Goal: Task Accomplishment & Management: Manage account settings

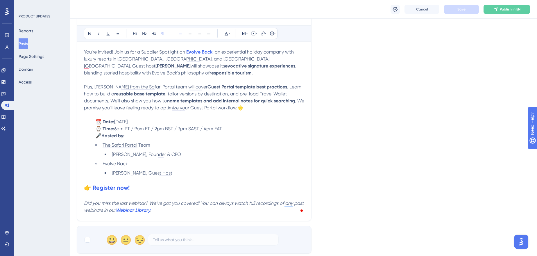
scroll to position [187, 0]
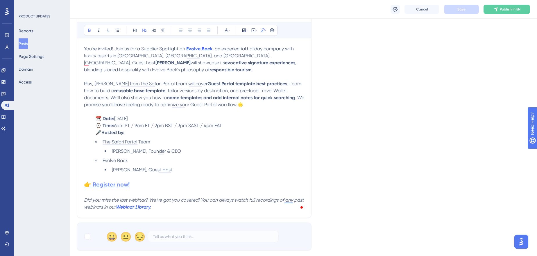
click at [119, 186] on strong "👉 Register now!" at bounding box center [107, 184] width 46 height 7
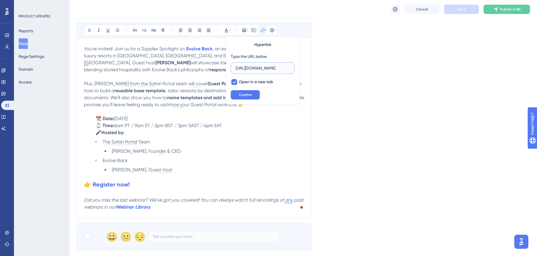
scroll to position [0, 0]
click at [168, 200] on em "Did you miss the last webinar? We’ve got you covered! You can always watch full…" at bounding box center [194, 203] width 221 height 12
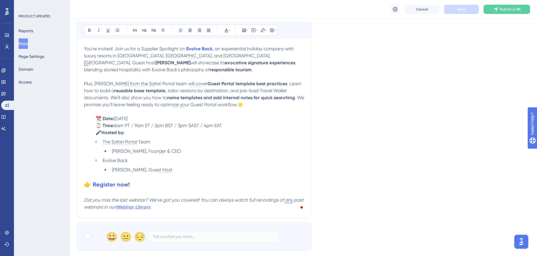
click at [148, 207] on strong "Webinar Library" at bounding box center [133, 207] width 35 height 6
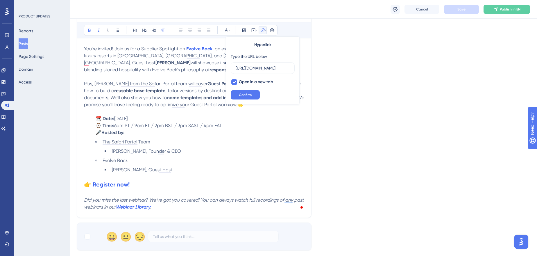
click at [375, 121] on div "Language English (Default) Insert an Image Delete Upcoming Webinar | Evolve Bac…" at bounding box center [303, 50] width 453 height 400
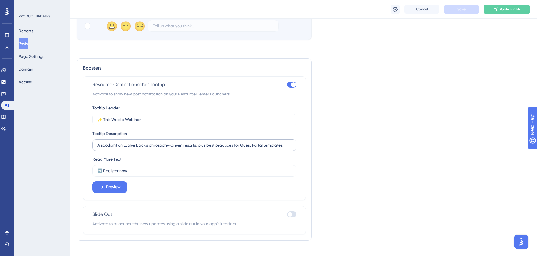
scroll to position [399, 0]
click at [112, 189] on button "Preview" at bounding box center [109, 186] width 35 height 12
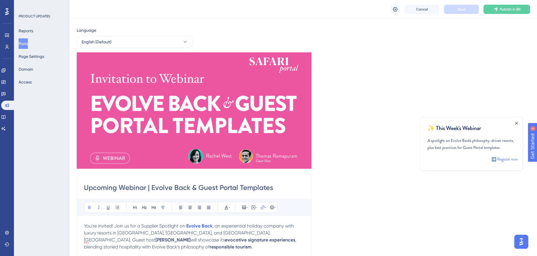
scroll to position [0, 0]
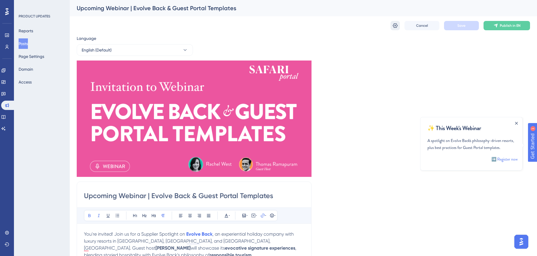
click at [394, 26] on icon at bounding box center [395, 26] width 6 height 6
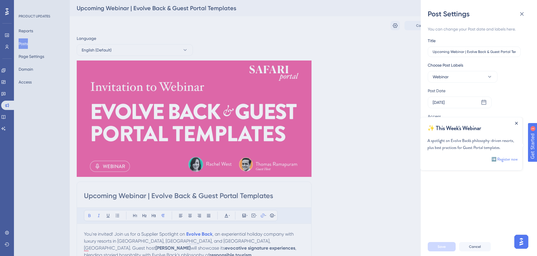
click at [517, 123] on icon "Close Announcement" at bounding box center [516, 123] width 3 height 3
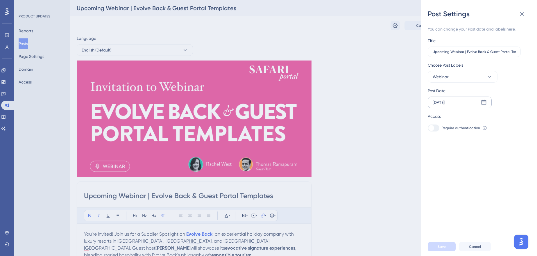
click at [469, 102] on div "Sep 22 2025" at bounding box center [460, 102] width 64 height 12
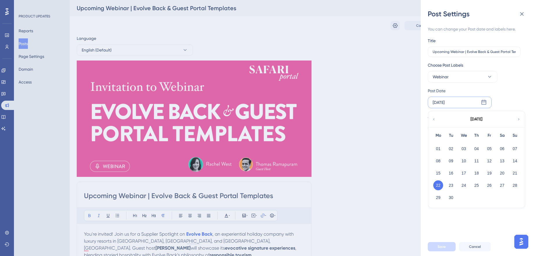
click at [410, 103] on div "Post Settings You can change your Post date and labels here. Title Upcoming Web…" at bounding box center [268, 128] width 537 height 256
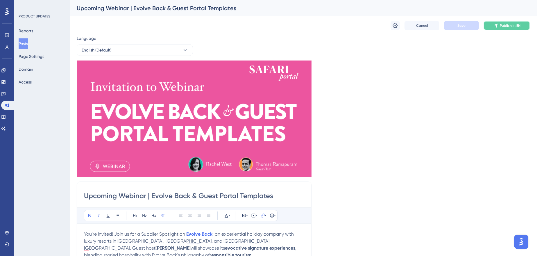
click at [516, 28] on button "Publish in EN" at bounding box center [506, 25] width 46 height 9
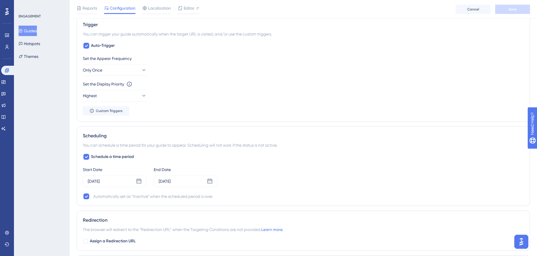
scroll to position [264, 0]
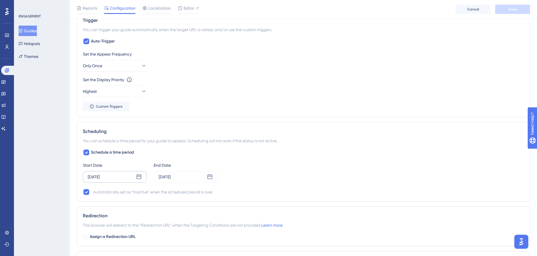
click at [100, 178] on div "[DATE]" at bounding box center [94, 176] width 12 height 7
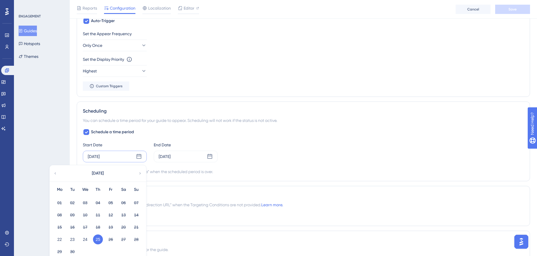
scroll to position [361, 0]
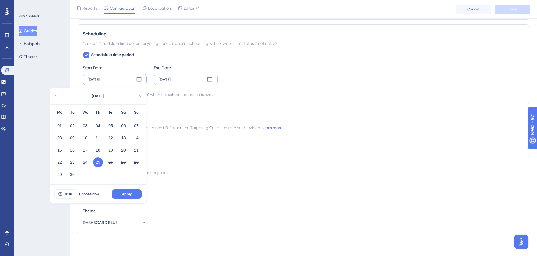
click at [185, 79] on div "[DATE]" at bounding box center [186, 79] width 64 height 12
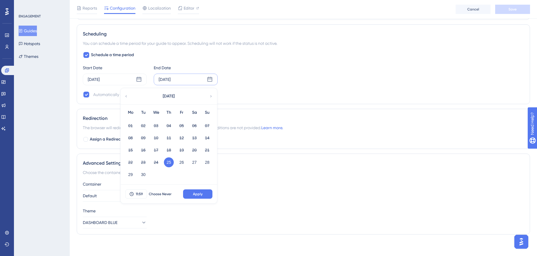
click at [331, 82] on div "Start Date [DATE] End Date [DATE] [DATE] Mo Tu We Th Fr Sa Su 01 02 03 04 05 06…" at bounding box center [303, 74] width 441 height 21
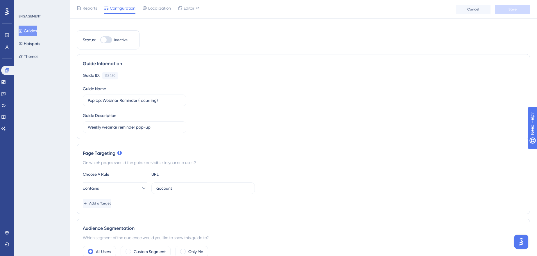
scroll to position [0, 0]
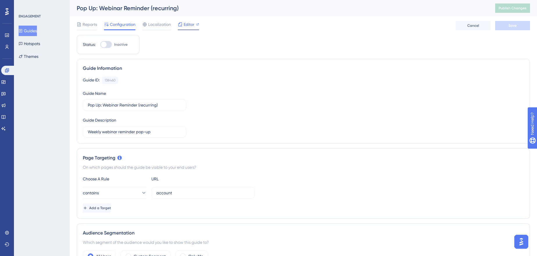
click at [192, 23] on span "Editor" at bounding box center [189, 24] width 11 height 7
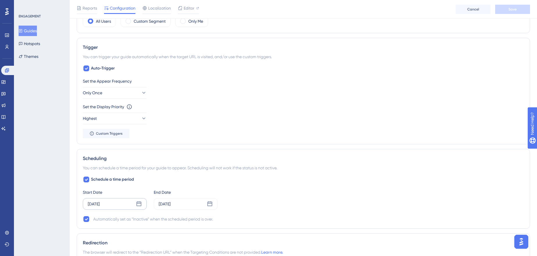
scroll to position [238, 0]
click at [122, 200] on div "[DATE]" at bounding box center [115, 203] width 64 height 12
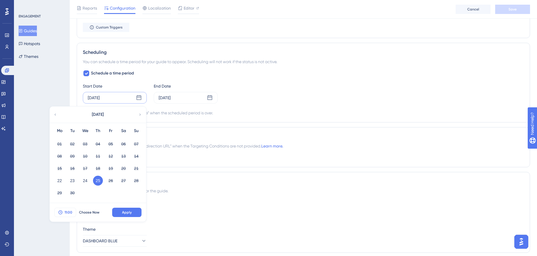
click at [70, 211] on span "11:00" at bounding box center [68, 212] width 8 height 5
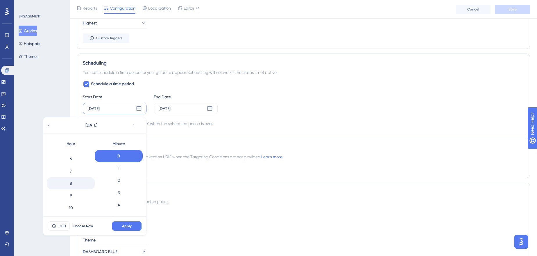
scroll to position [83, 0]
click at [78, 170] on div "8" at bounding box center [71, 170] width 48 height 12
click at [121, 223] on button "Apply" at bounding box center [126, 225] width 29 height 9
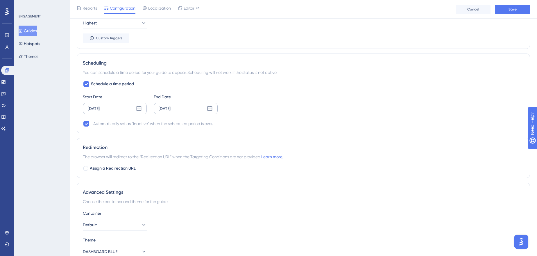
click at [171, 105] on div "[DATE]" at bounding box center [165, 108] width 12 height 7
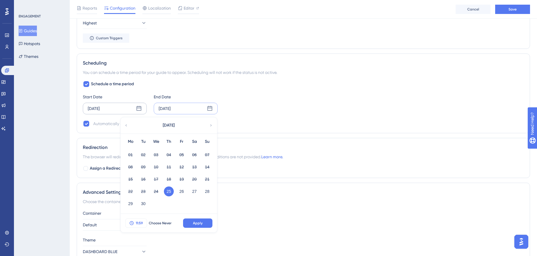
click at [139, 218] on button "11:59" at bounding box center [136, 222] width 22 height 9
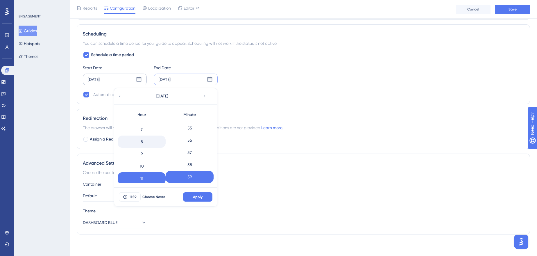
click at [142, 143] on div "8" at bounding box center [142, 141] width 48 height 12
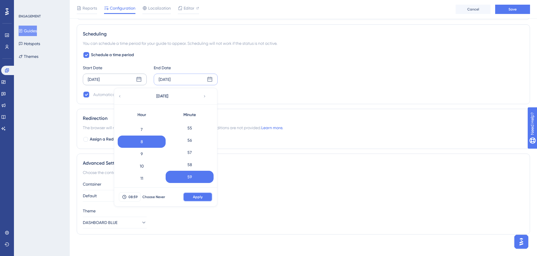
click at [193, 196] on span "Apply" at bounding box center [198, 196] width 10 height 5
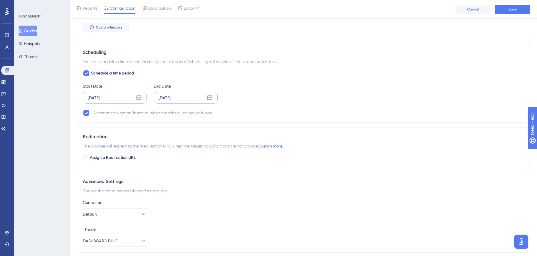
scroll to position [256, 0]
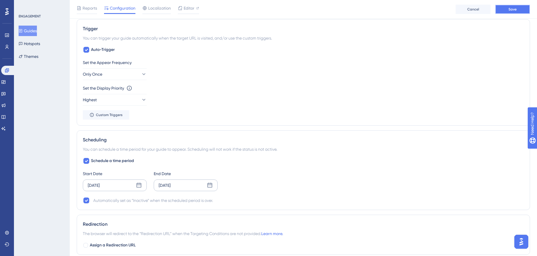
click at [520, 9] on button "Save" at bounding box center [512, 9] width 35 height 9
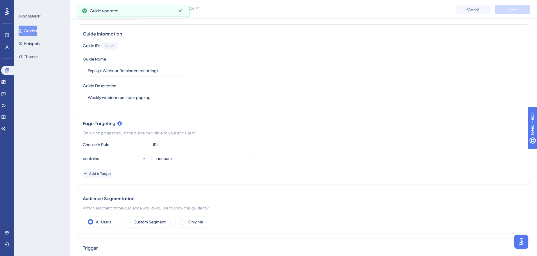
scroll to position [0, 0]
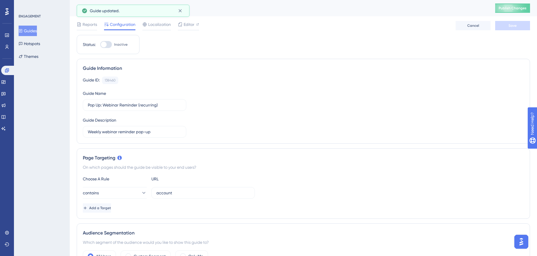
click at [104, 45] on div at bounding box center [104, 45] width 6 height 6
click at [100, 45] on input "Inactive" at bounding box center [100, 44] width 0 height 0
checkbox input "true"
click at [516, 25] on span "Save" at bounding box center [512, 25] width 8 height 5
click at [519, 3] on div "Publish Changes" at bounding box center [512, 7] width 35 height 9
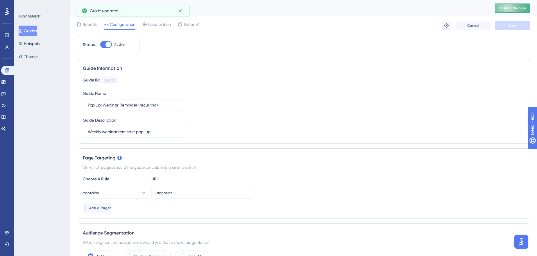
click at [518, 5] on button "Publish Changes" at bounding box center [512, 7] width 35 height 9
